Goal: Find specific page/section: Find specific page/section

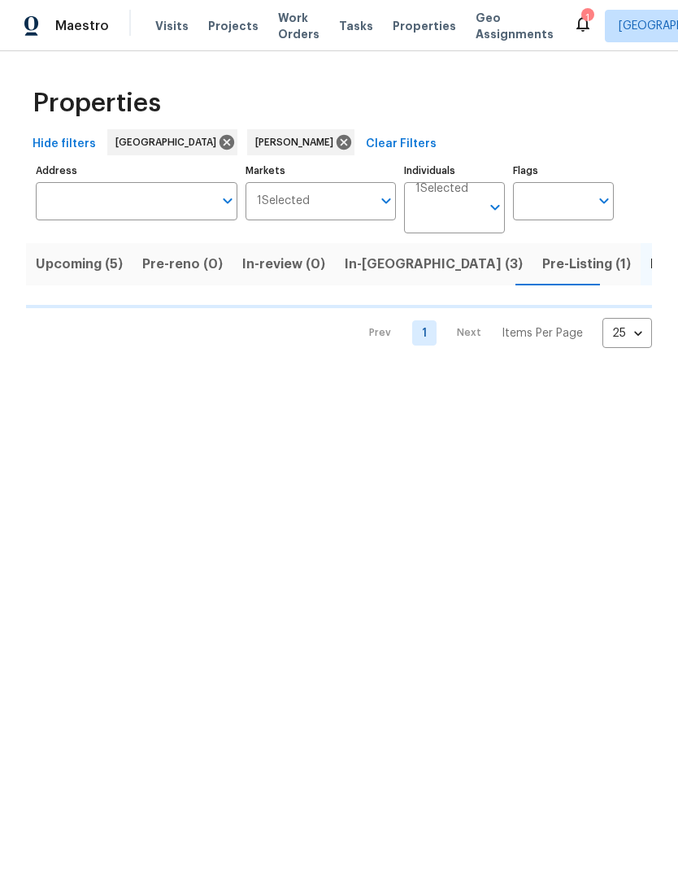
scroll to position [0, 28]
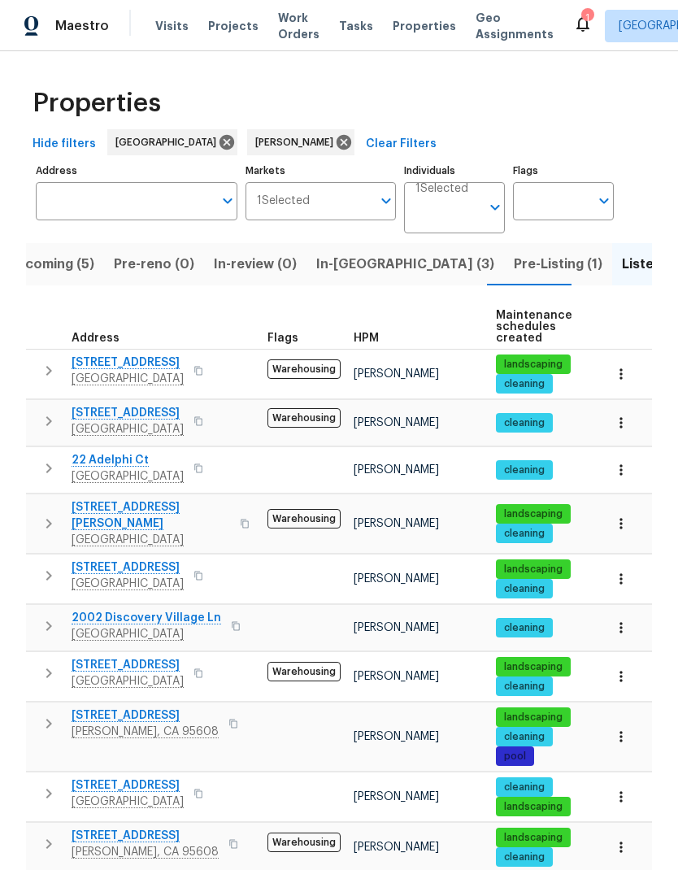
click at [184, 610] on span "2002 Discovery Village Ln" at bounding box center [147, 618] width 150 height 16
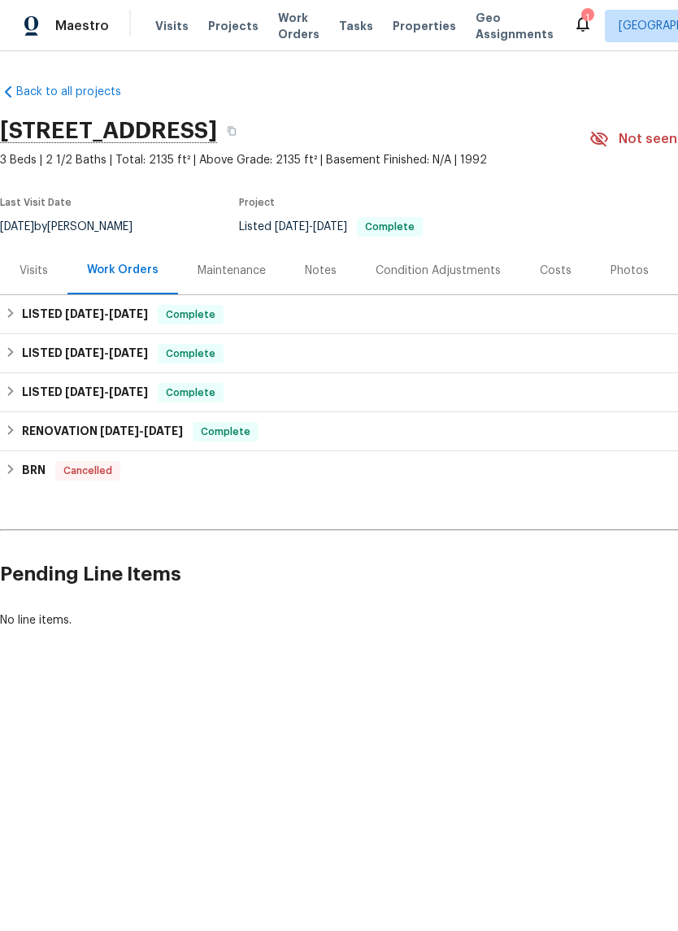
click at [251, 268] on div "Maintenance" at bounding box center [232, 271] width 68 height 16
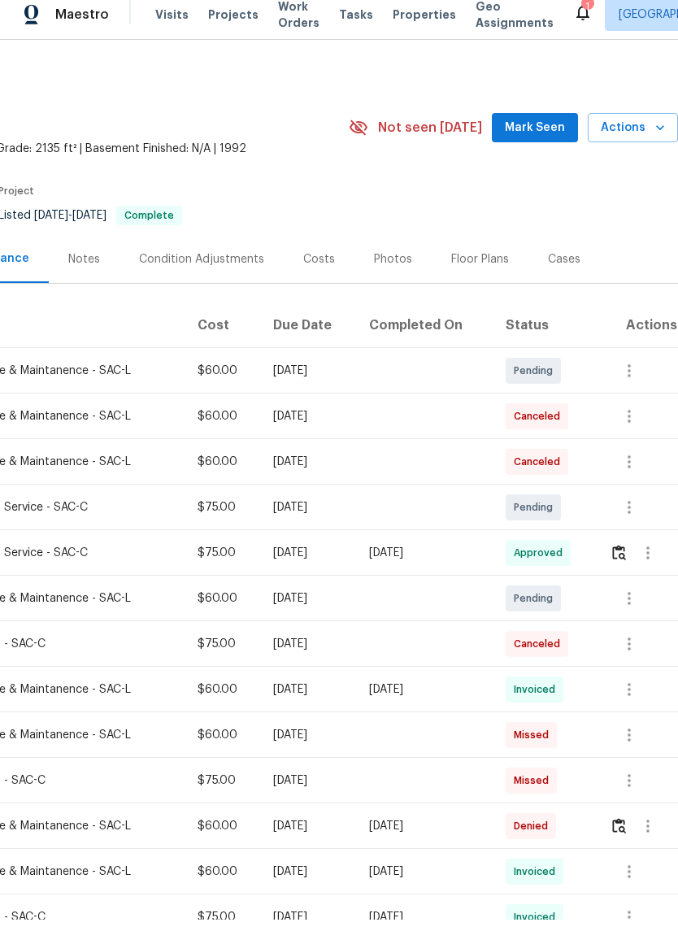
scroll to position [0, 241]
click at [633, 520] on button "button" at bounding box center [629, 518] width 39 height 39
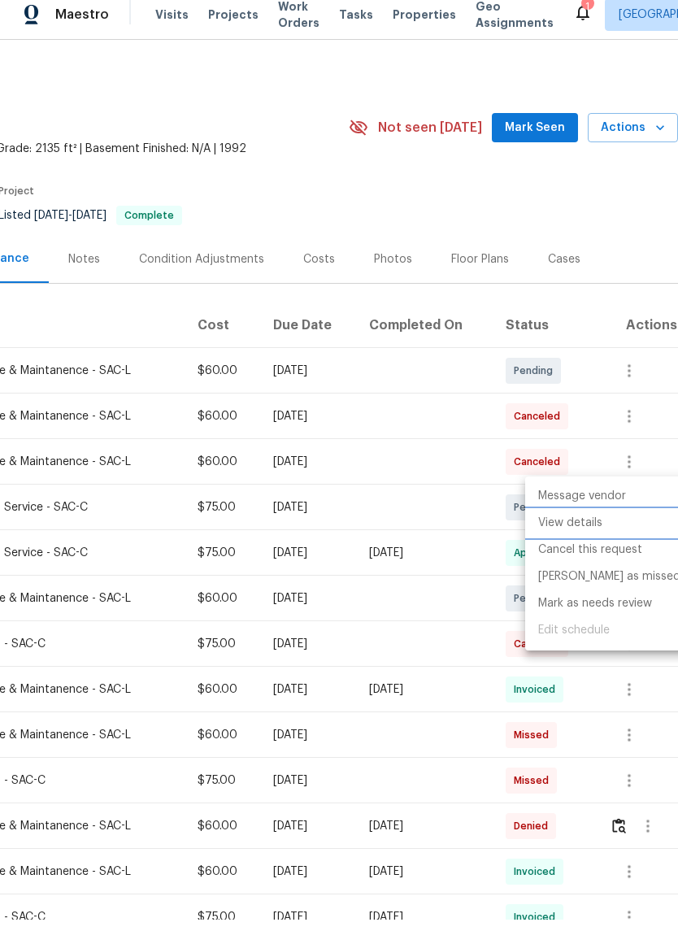
click at [593, 528] on li "View details" at bounding box center [609, 534] width 168 height 27
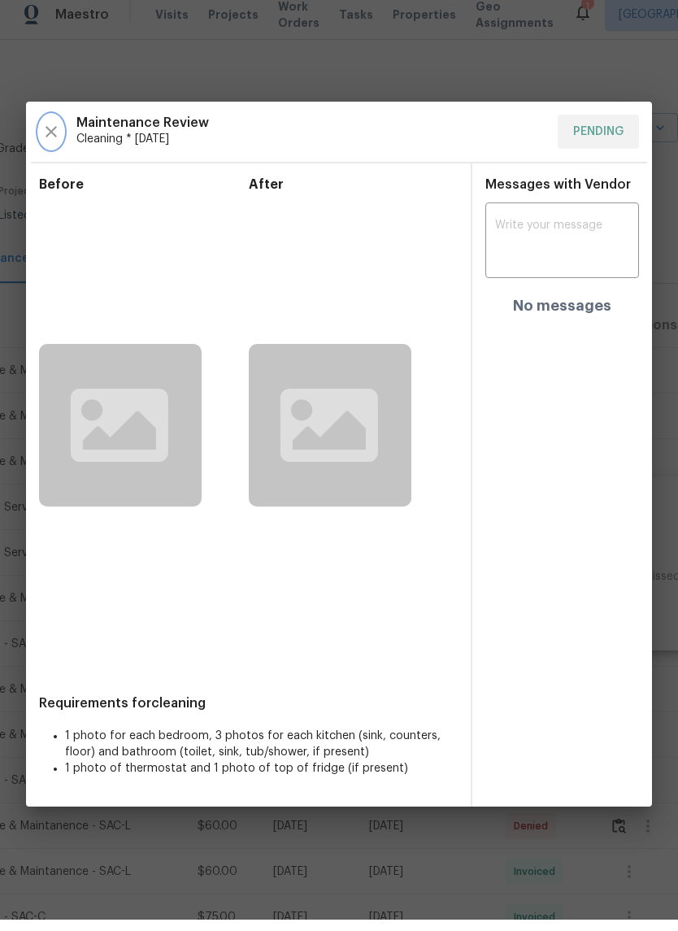
click at [47, 137] on icon "button" at bounding box center [51, 142] width 11 height 11
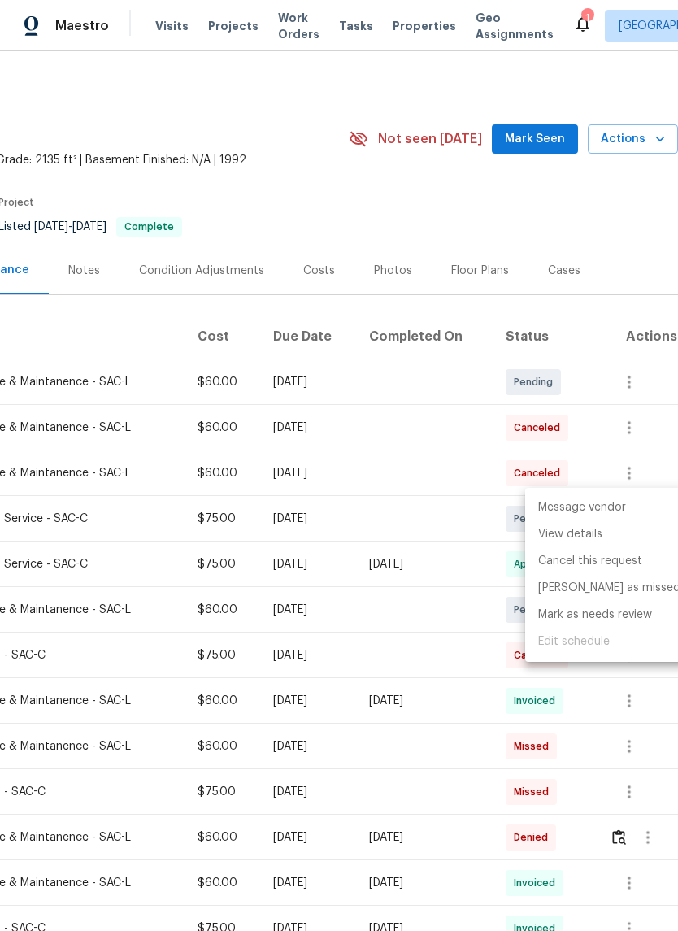
click at [629, 212] on div at bounding box center [339, 465] width 678 height 931
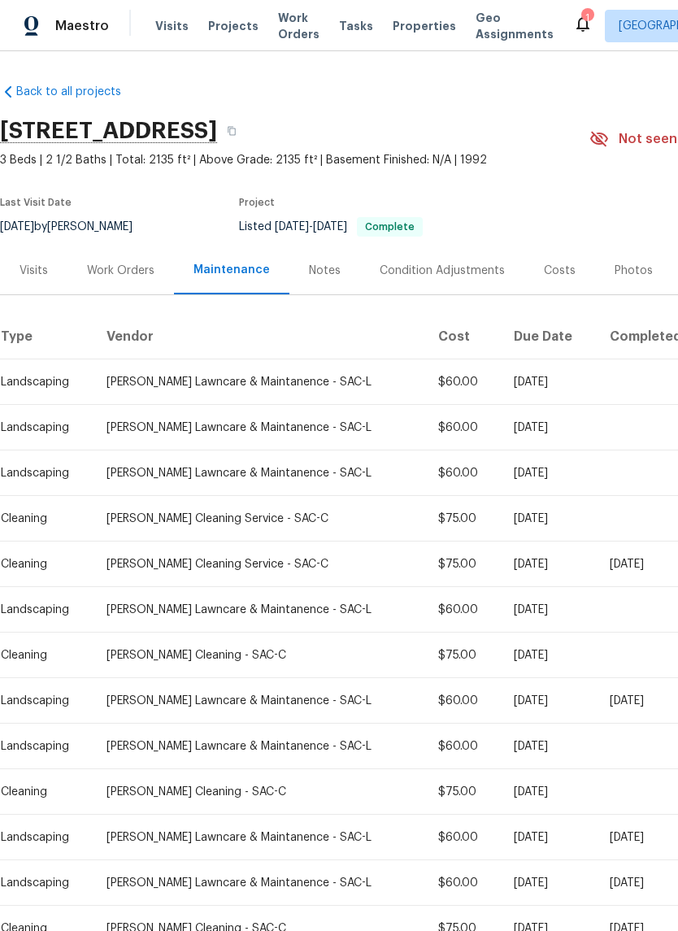
scroll to position [0, 0]
click at [32, 506] on td "Cleaning" at bounding box center [47, 519] width 94 height 46
click at [40, 516] on div "Cleaning" at bounding box center [41, 519] width 80 height 16
click at [169, 523] on div "Valdovinos Cleaning Service - SAC-C" at bounding box center [260, 519] width 306 height 16
click at [243, 533] on td "Valdovinos Cleaning Service - SAC-C" at bounding box center [260, 519] width 332 height 46
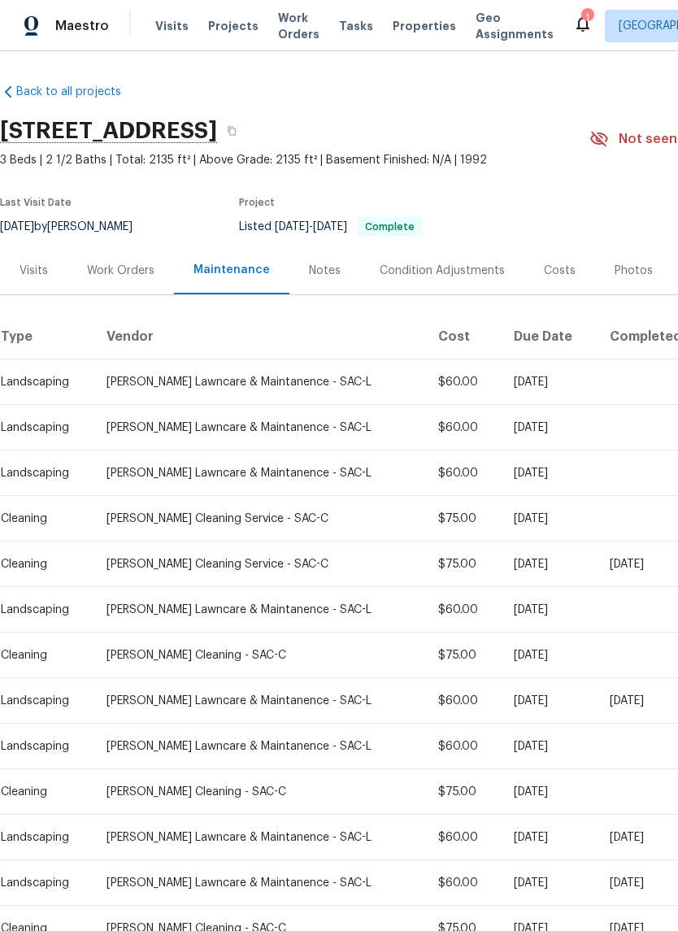
click at [425, 537] on td "$75.00" at bounding box center [462, 519] width 75 height 46
click at [501, 531] on td "Fri, Sep 26 2025" at bounding box center [549, 519] width 97 height 46
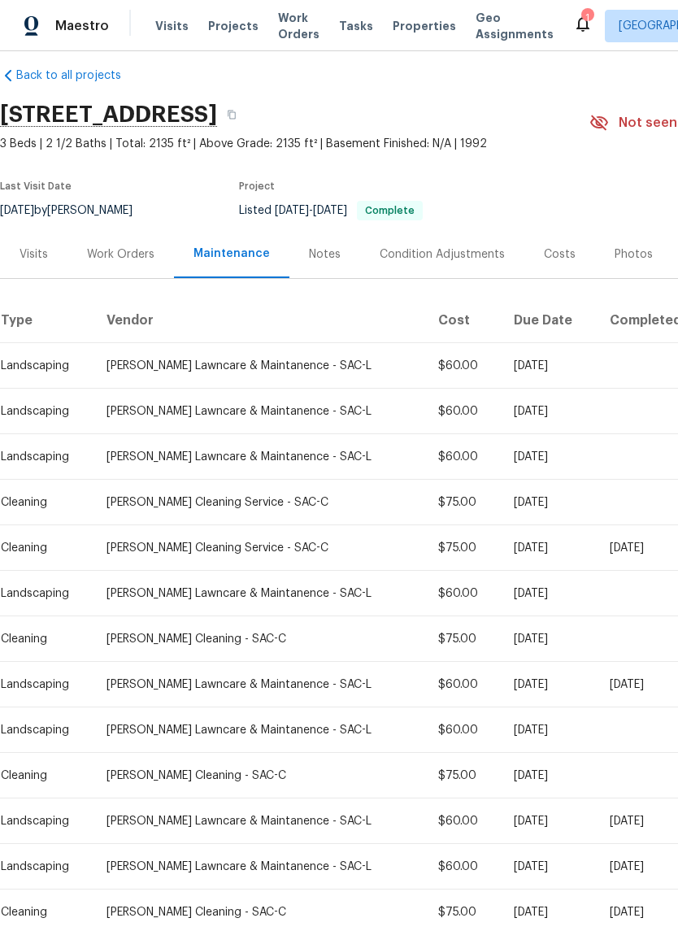
scroll to position [17, 0]
click at [41, 258] on div "Visits" at bounding box center [34, 254] width 28 height 16
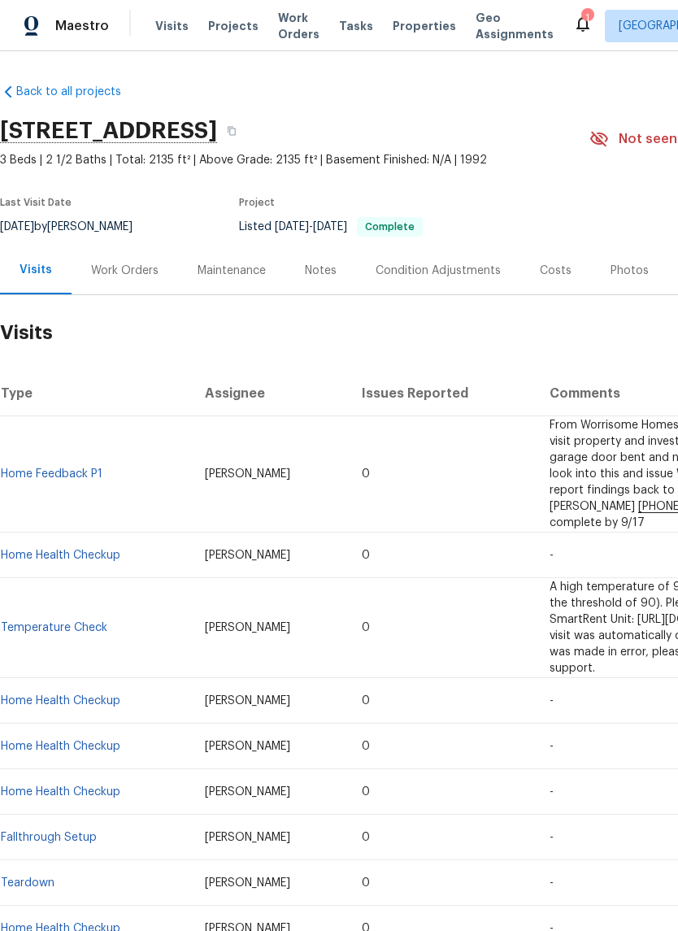
click at [214, 277] on div "Maintenance" at bounding box center [232, 271] width 68 height 16
